Goal: Information Seeking & Learning: Understand process/instructions

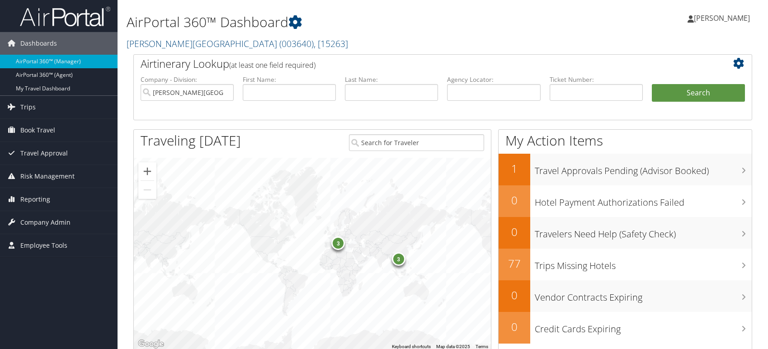
click at [474, 95] on input "text" at bounding box center [493, 92] width 93 height 17
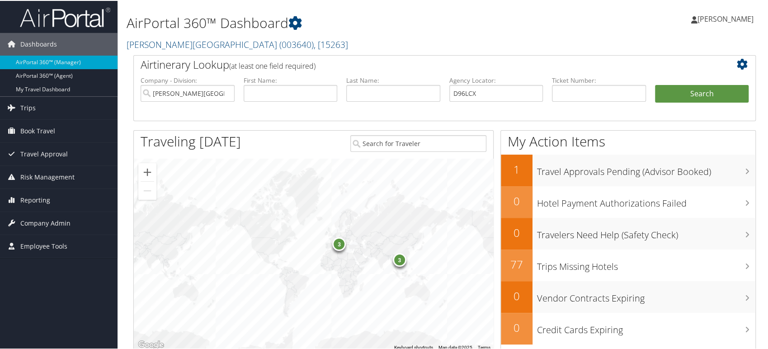
type input "D96LCX"
click at [226, 91] on input "Troy University" at bounding box center [188, 92] width 94 height 17
click at [706, 95] on button "Search" at bounding box center [702, 93] width 94 height 18
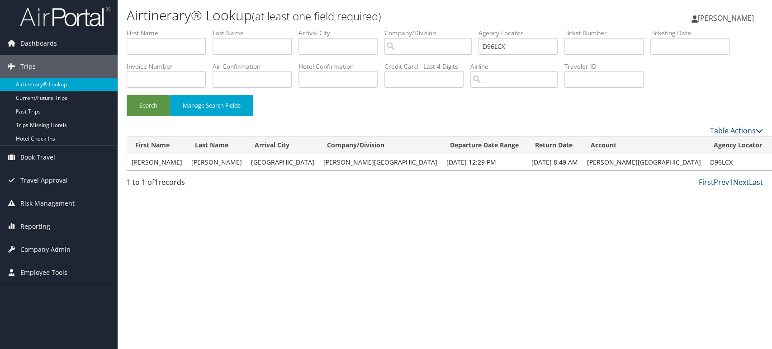
click at [772, 161] on link "View" at bounding box center [782, 162] width 14 height 9
click at [92, 22] on img at bounding box center [65, 16] width 90 height 21
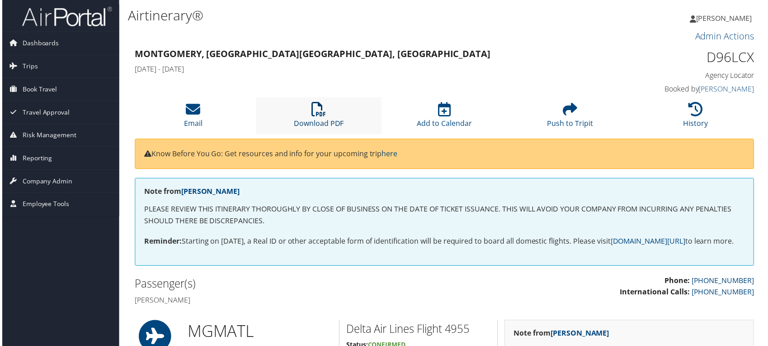
click at [311, 108] on icon at bounding box center [318, 109] width 14 height 14
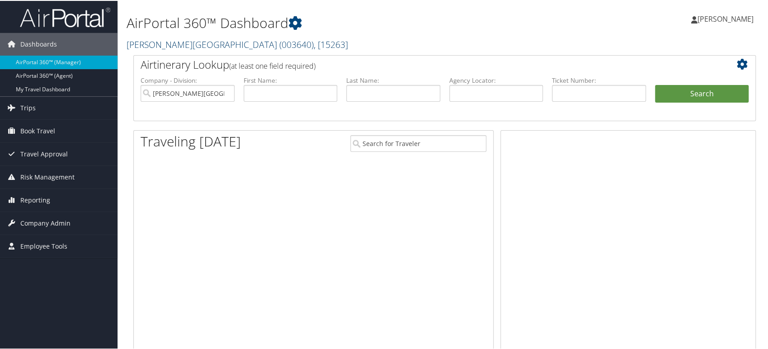
click at [280, 41] on span "( 003640 )" at bounding box center [297, 44] width 34 height 12
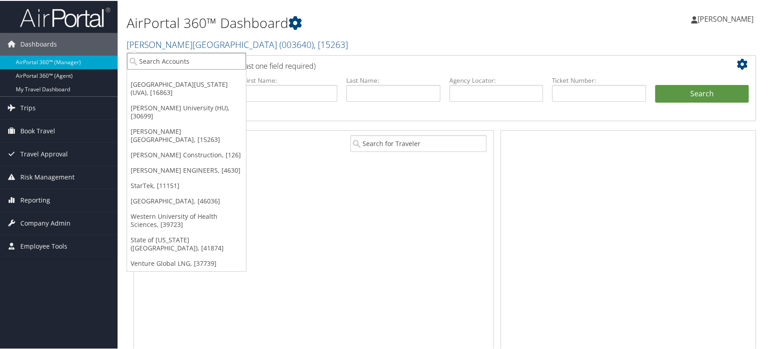
click at [161, 61] on input "search" at bounding box center [186, 60] width 119 height 17
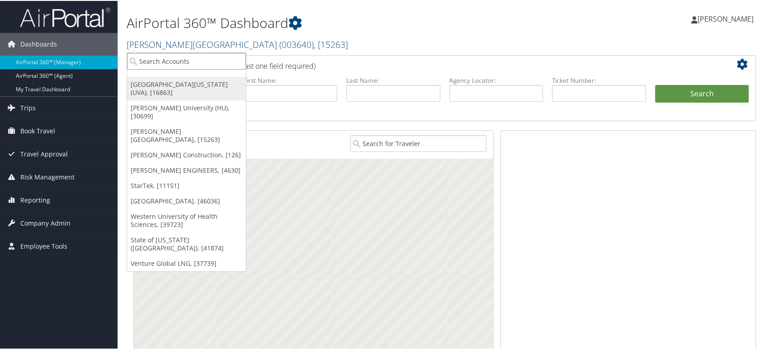
paste input "001035"
type input "001035"
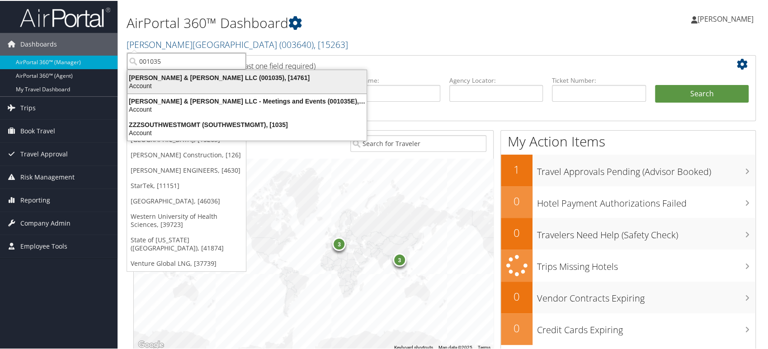
click at [182, 82] on div "Account" at bounding box center [247, 85] width 250 height 8
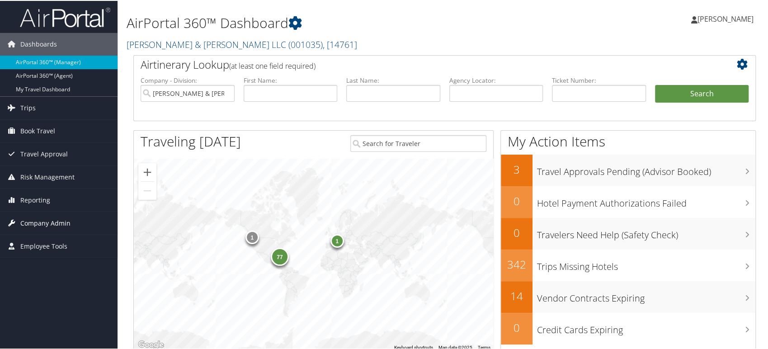
click at [54, 223] on span "Company Admin" at bounding box center [45, 222] width 50 height 23
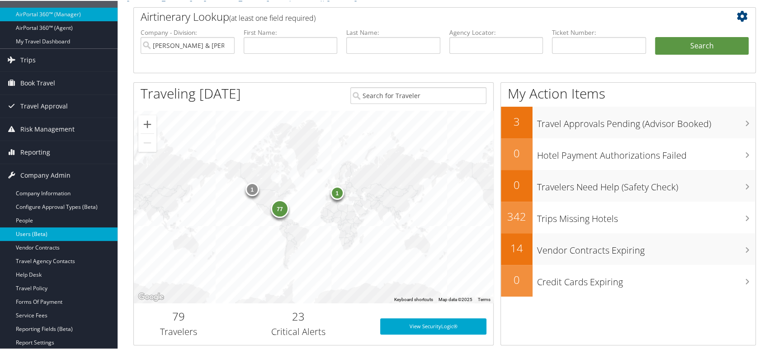
scroll to position [100, 0]
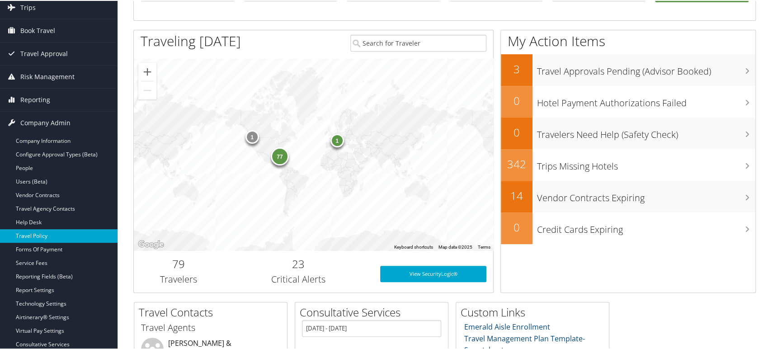
click at [41, 234] on link "Travel Policy" at bounding box center [59, 235] width 118 height 14
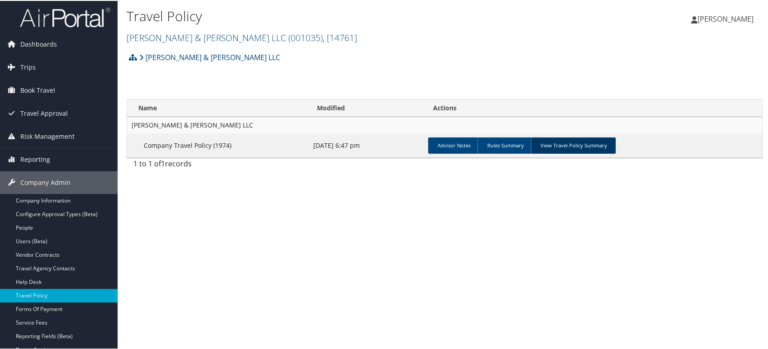
click at [562, 146] on link "View Travel Policy Summary" at bounding box center [573, 145] width 85 height 16
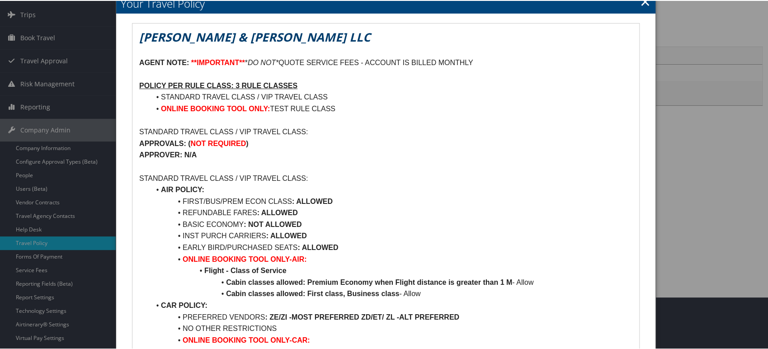
scroll to position [50, 0]
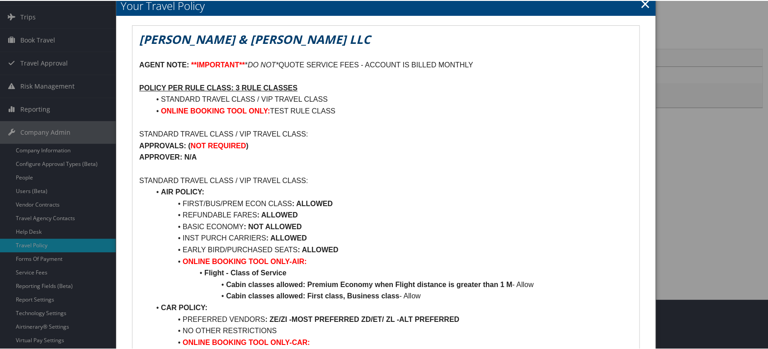
click at [647, 4] on link "×" at bounding box center [645, 3] width 10 height 18
